Goal: Task Accomplishment & Management: Manage account settings

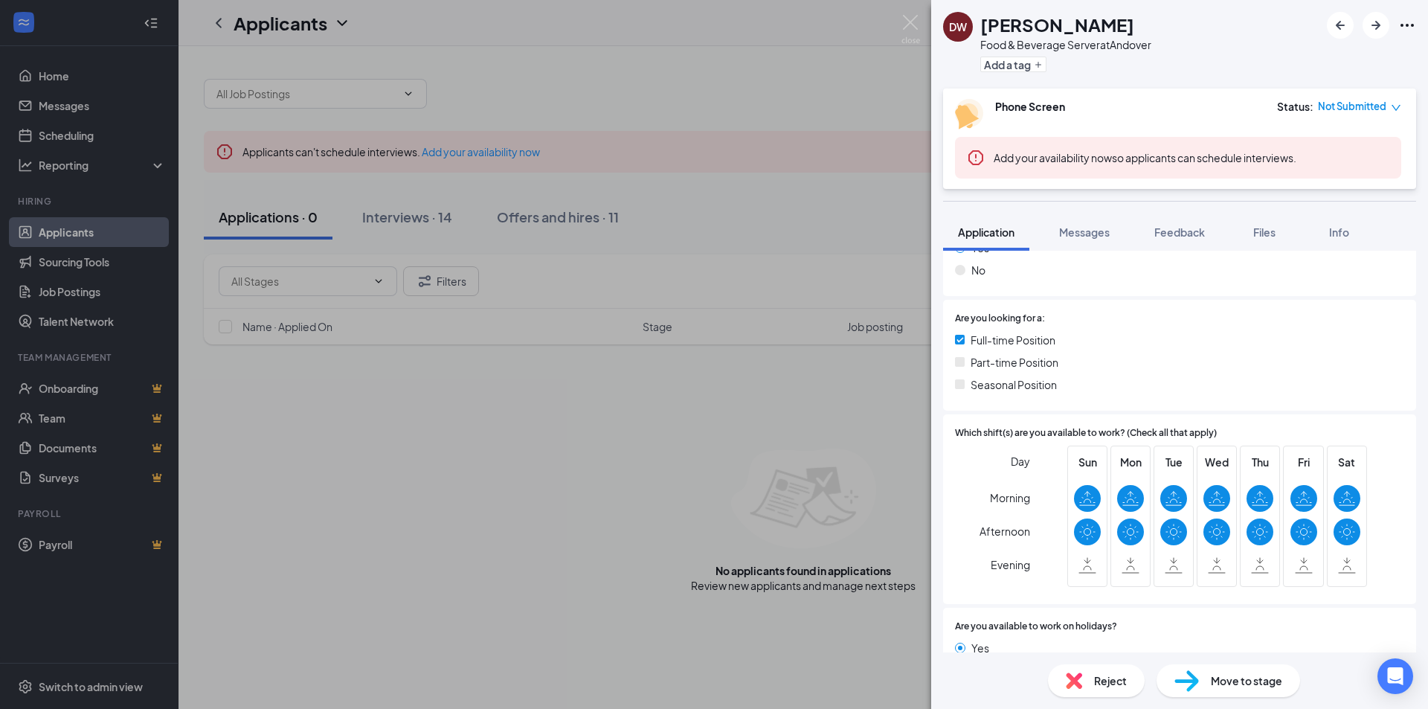
scroll to position [520, 0]
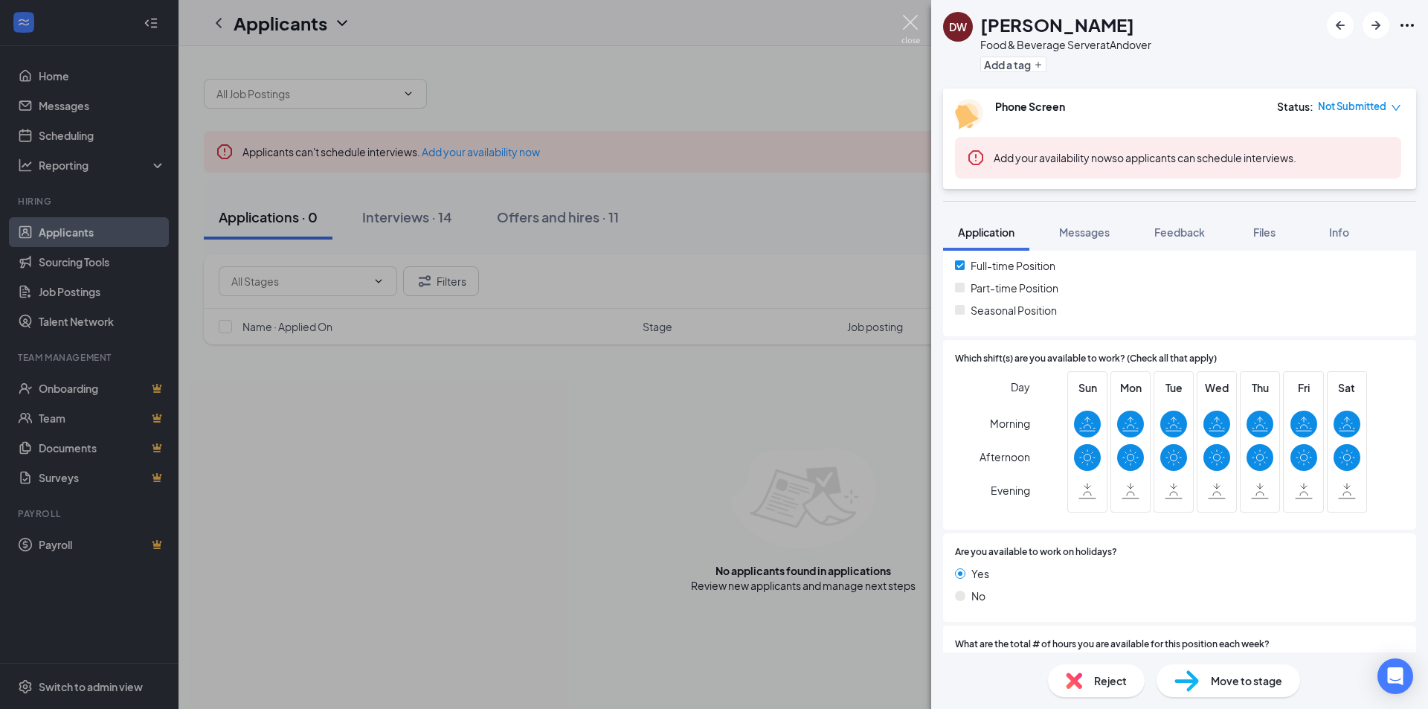
click at [913, 25] on img at bounding box center [910, 29] width 19 height 29
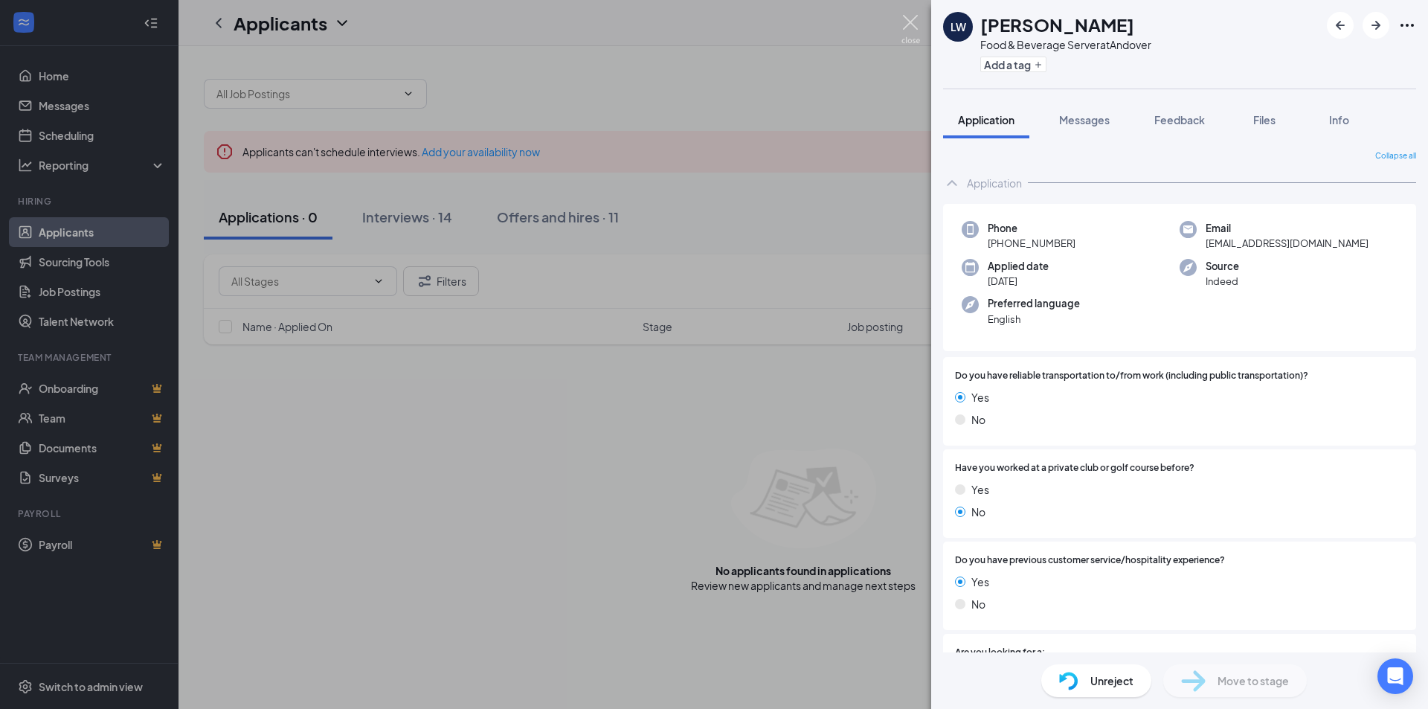
click at [909, 19] on img at bounding box center [910, 29] width 19 height 29
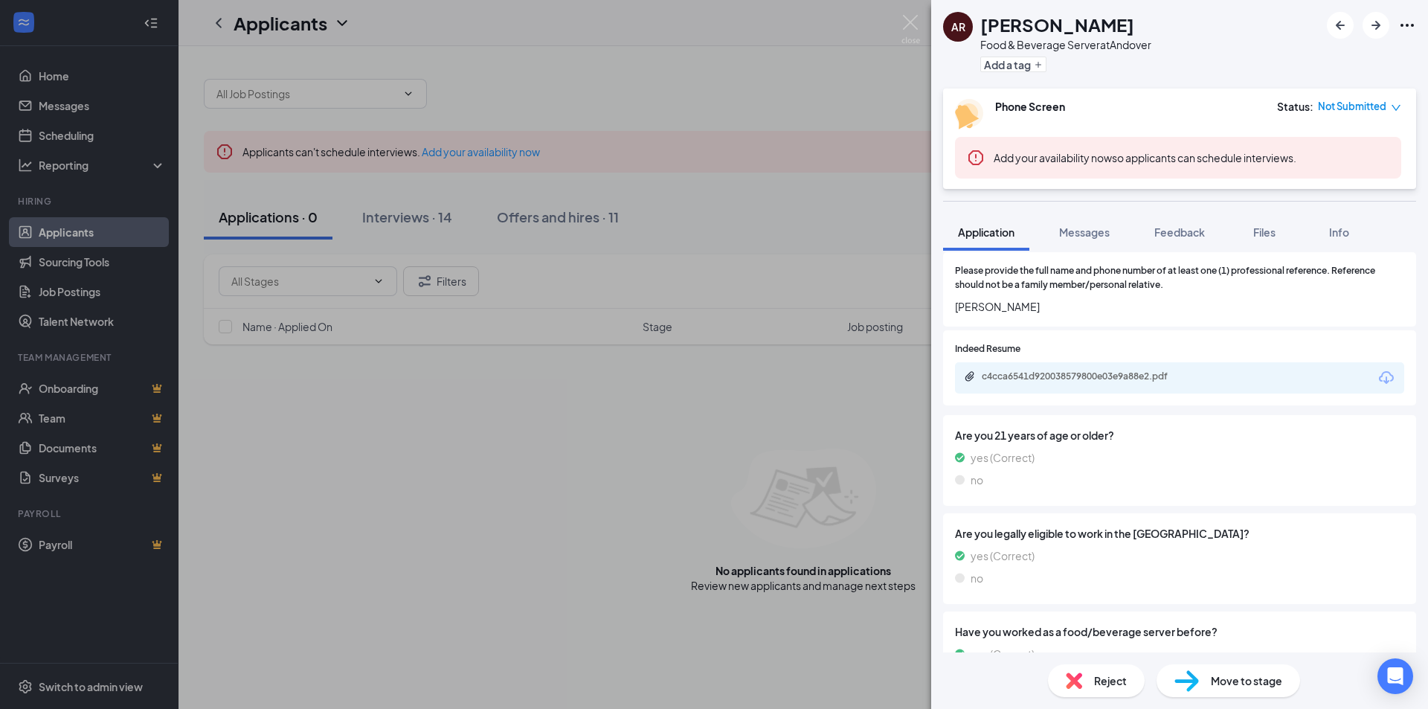
scroll to position [967, 0]
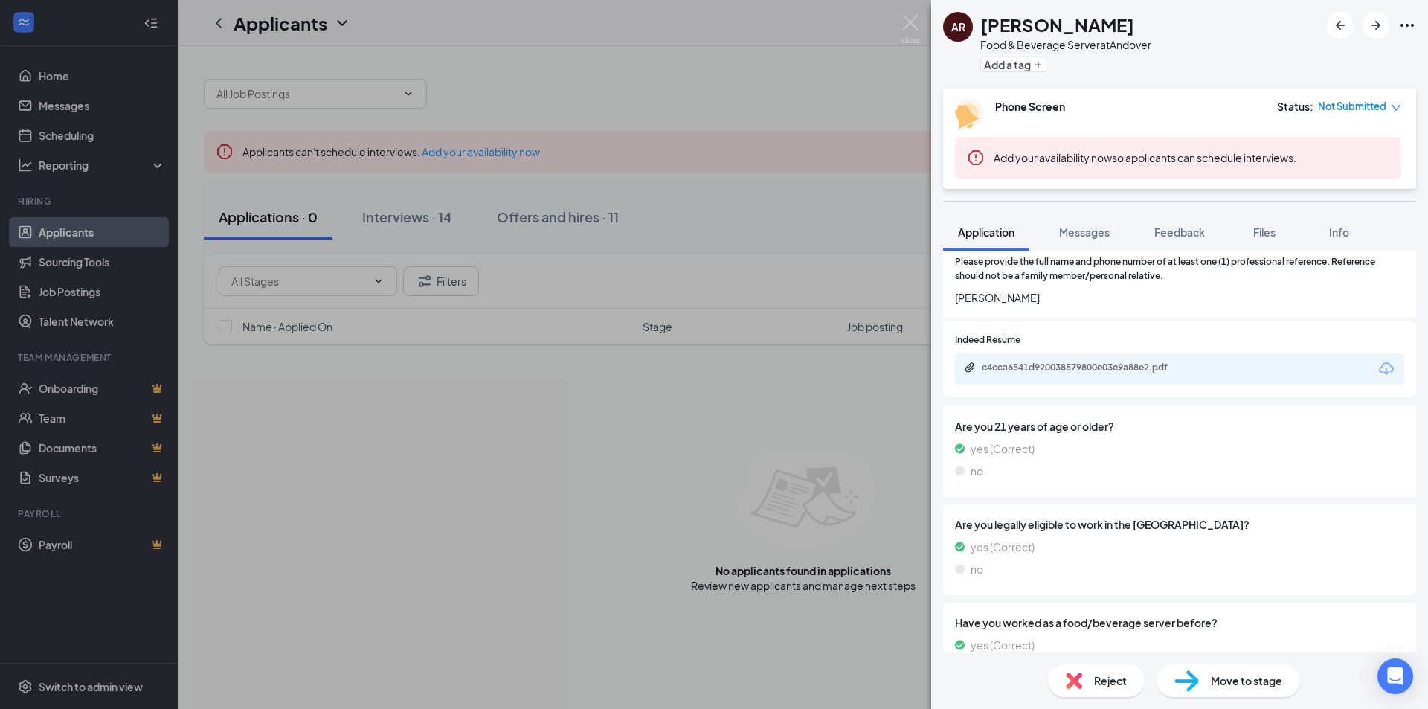
click at [1379, 371] on icon "Download" at bounding box center [1386, 368] width 15 height 13
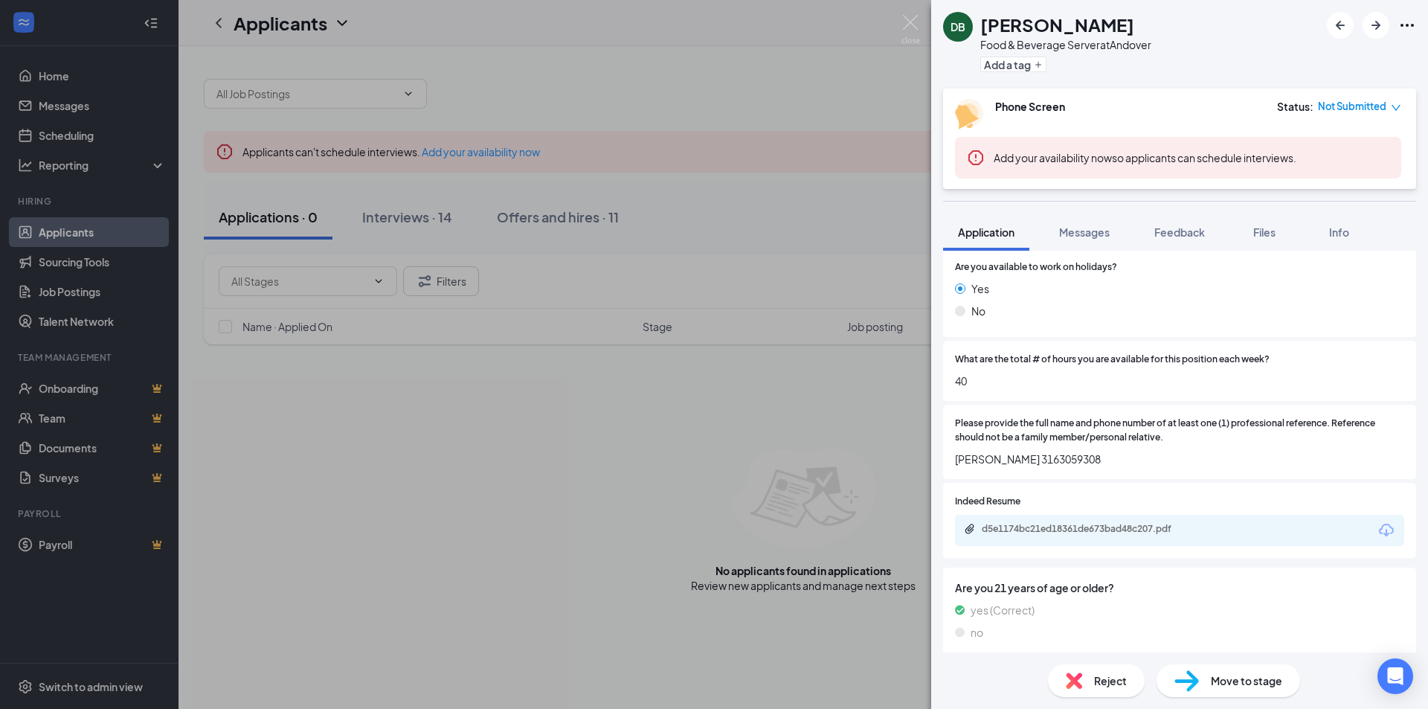
scroll to position [818, 0]
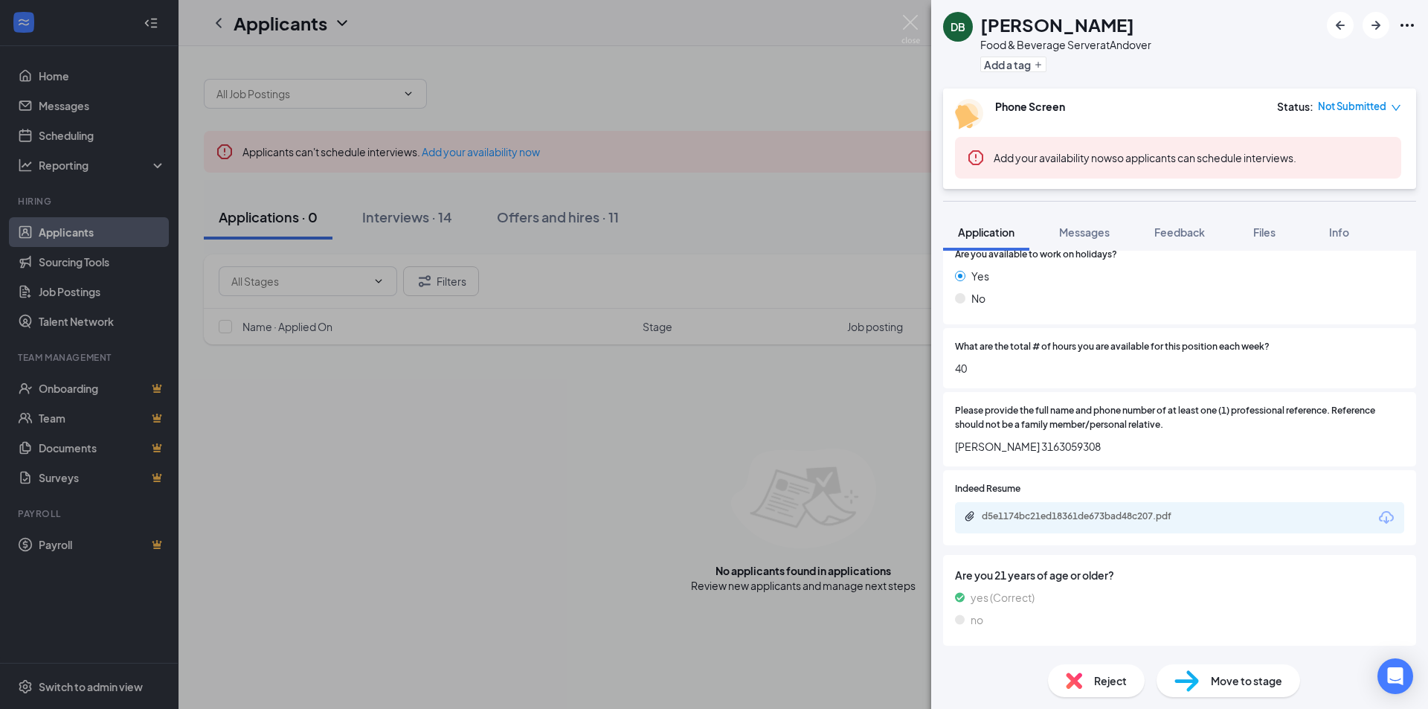
click at [1377, 517] on icon "Download" at bounding box center [1386, 518] width 18 height 18
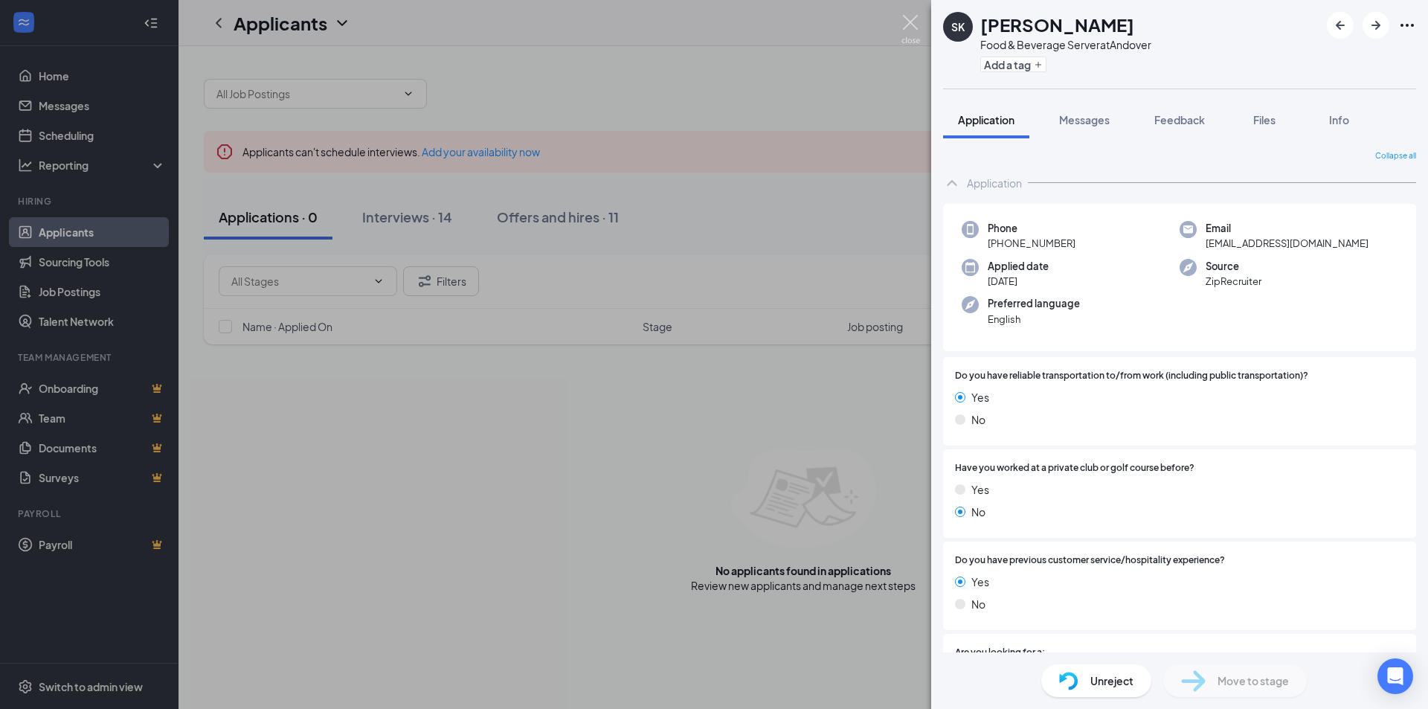
click at [919, 36] on img at bounding box center [910, 29] width 19 height 29
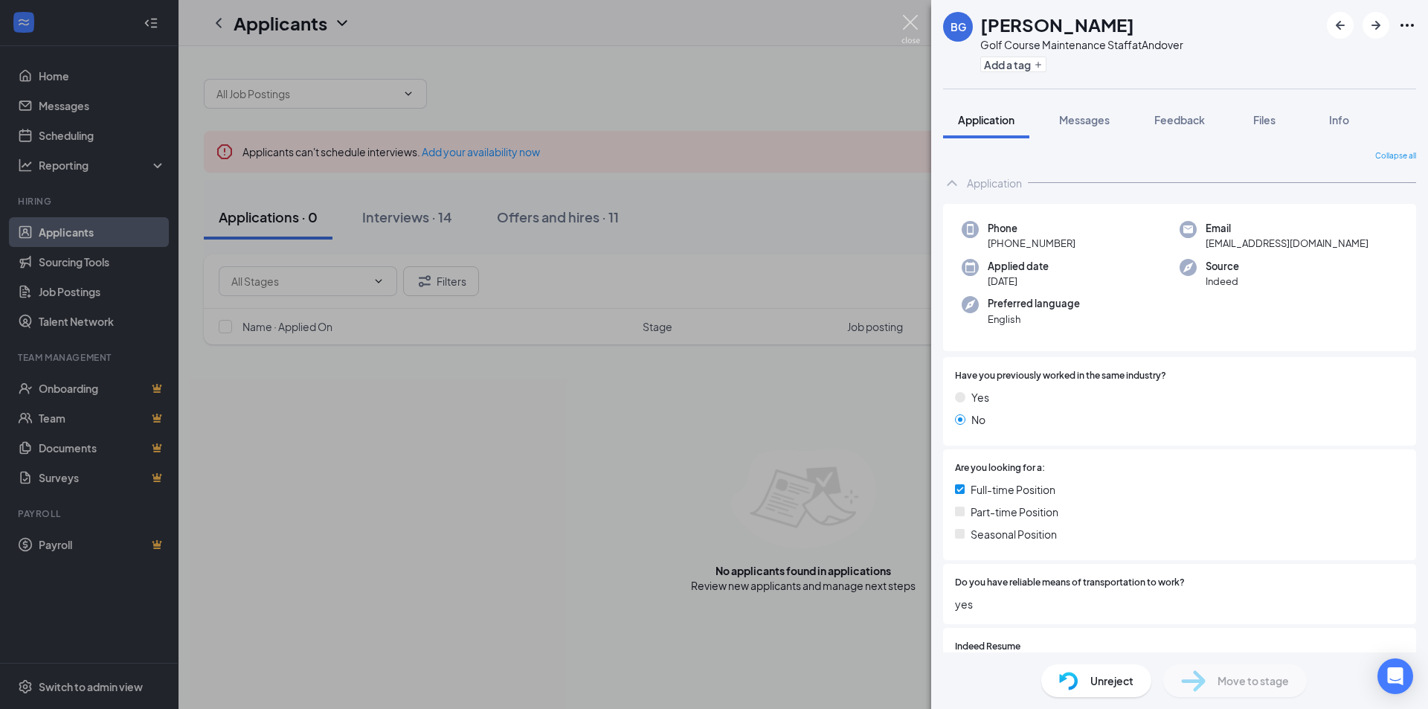
click at [906, 23] on img at bounding box center [910, 29] width 19 height 29
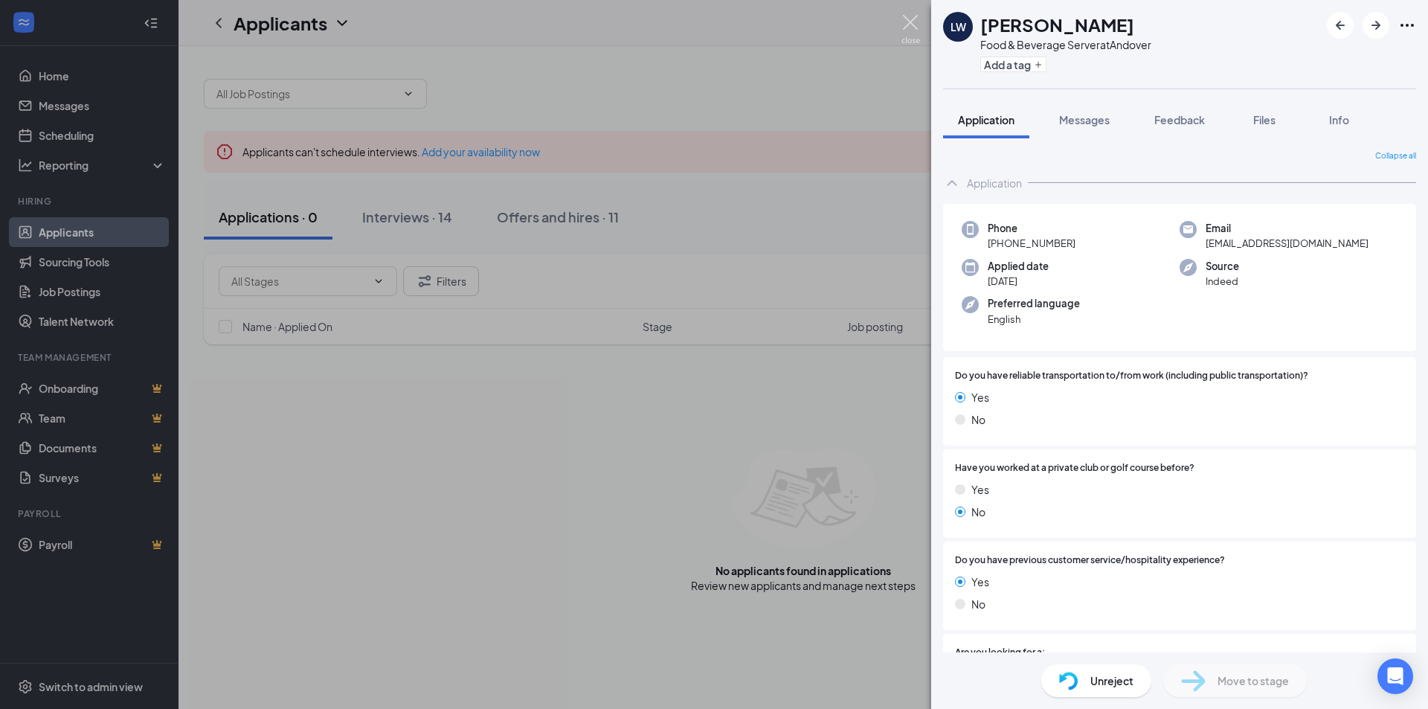
click at [906, 27] on img at bounding box center [910, 29] width 19 height 29
